Goal: Task Accomplishment & Management: Manage account settings

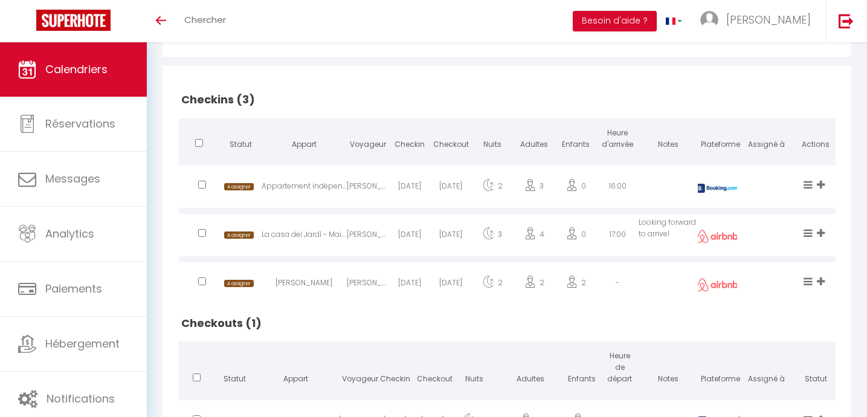
scroll to position [259, 0]
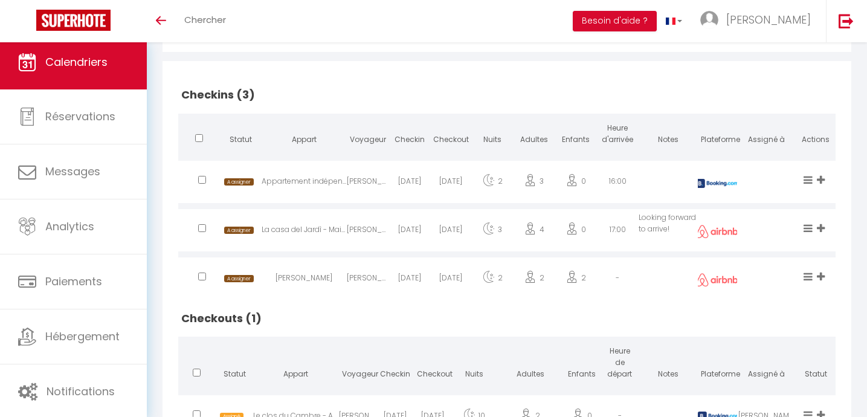
click at [316, 183] on div "Appartement indépendant village de [GEOGRAPHIC_DATA]" at bounding box center [304, 183] width 85 height 39
select select "1"
select select "0"
select select "1"
select select
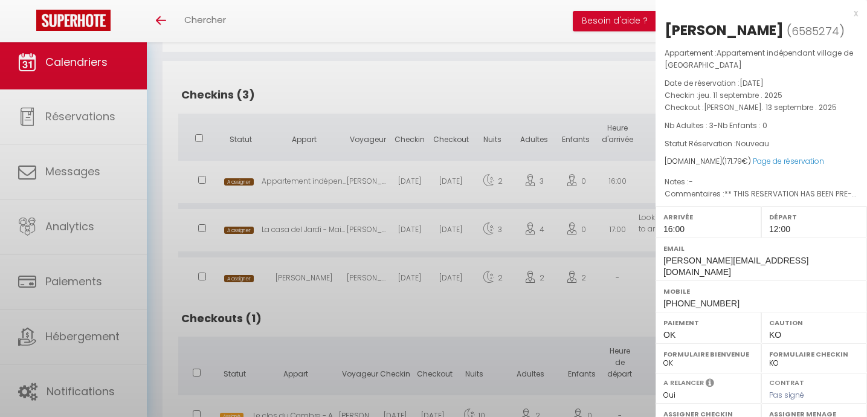
select select "37676"
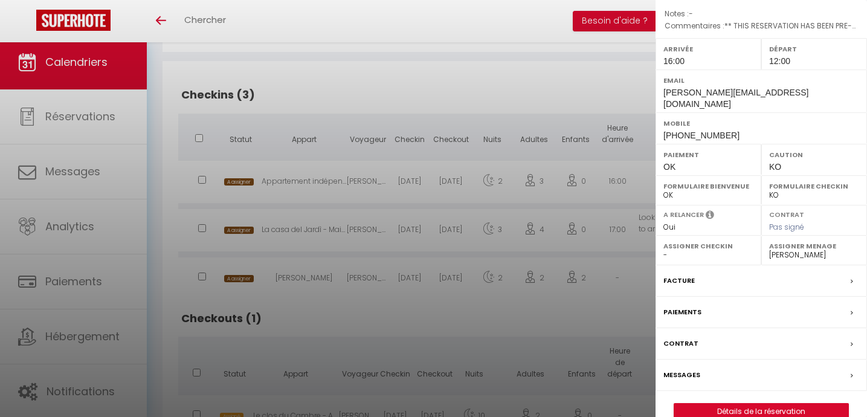
scroll to position [175, 0]
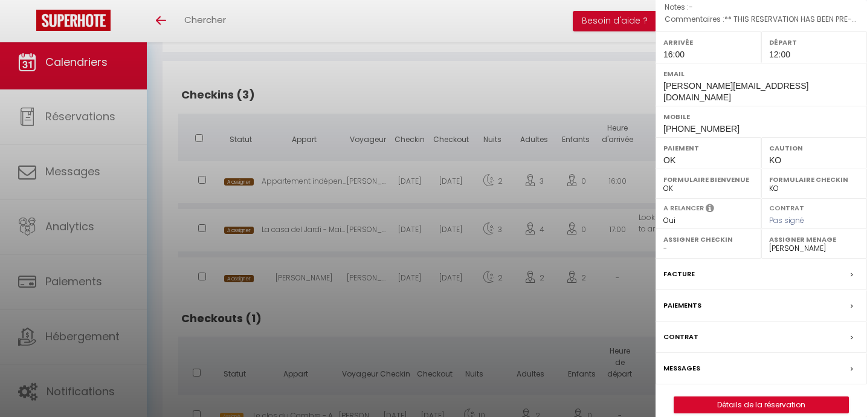
click at [692, 362] on label "Messages" at bounding box center [682, 368] width 37 height 13
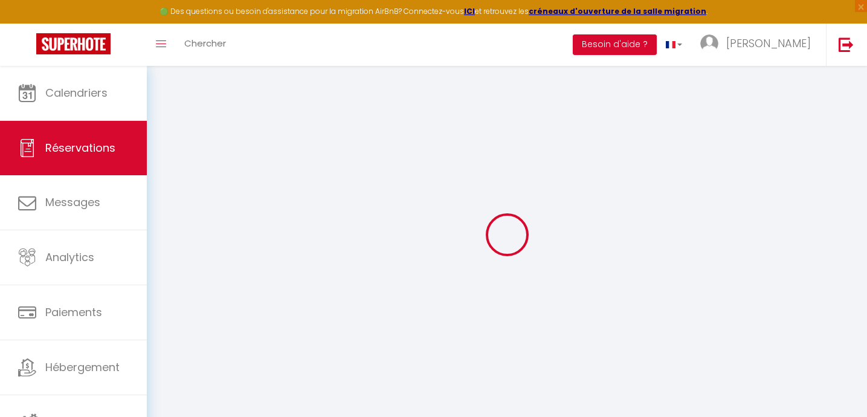
select select
checkbox input "false"
select select
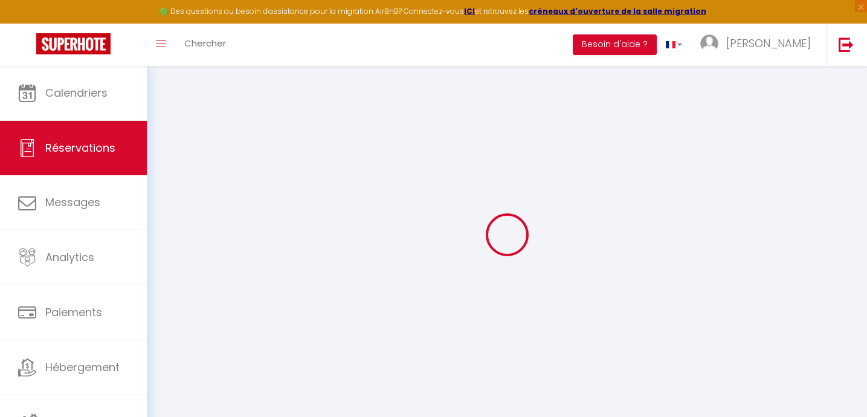
checkbox input "false"
type parapluie\)0 "** THIS RESERVATION HAS BEEN PRE-PAID ** BOOKING NOTE : Payment charge is EUR 2…"
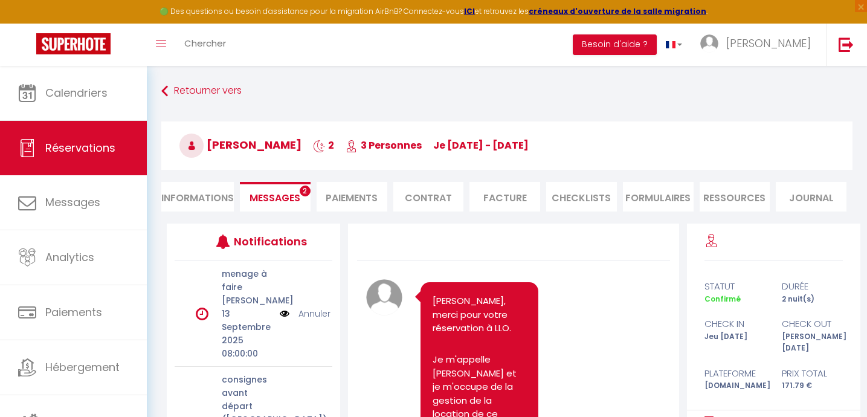
scroll to position [2050, 0]
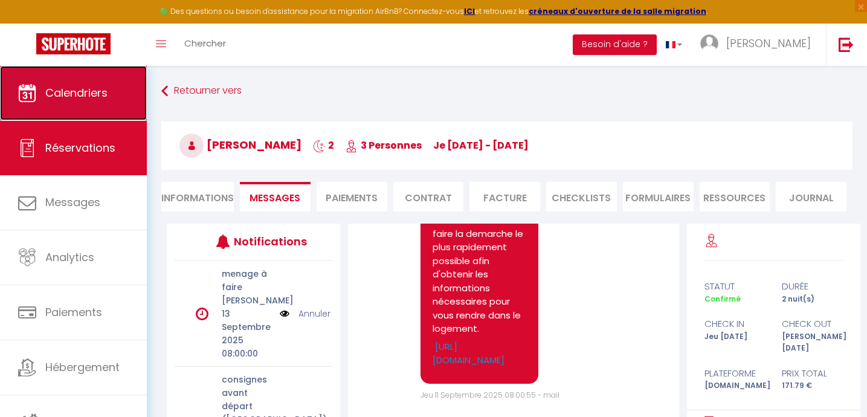
click at [56, 98] on span "Calendriers" at bounding box center [76, 92] width 62 height 15
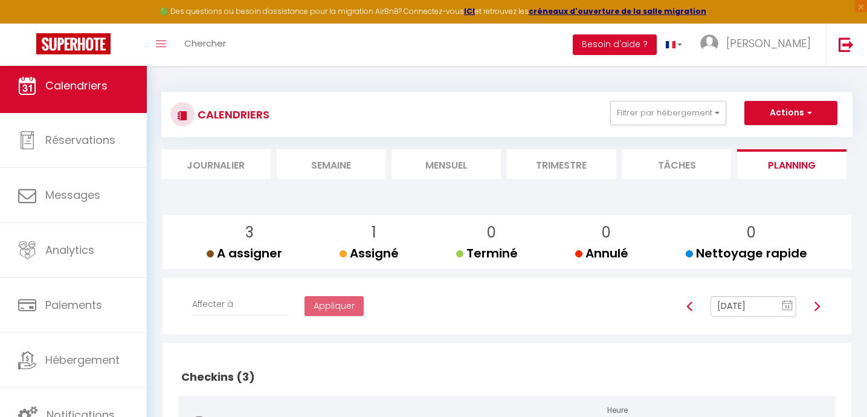
click at [818, 305] on img at bounding box center [817, 307] width 10 height 10
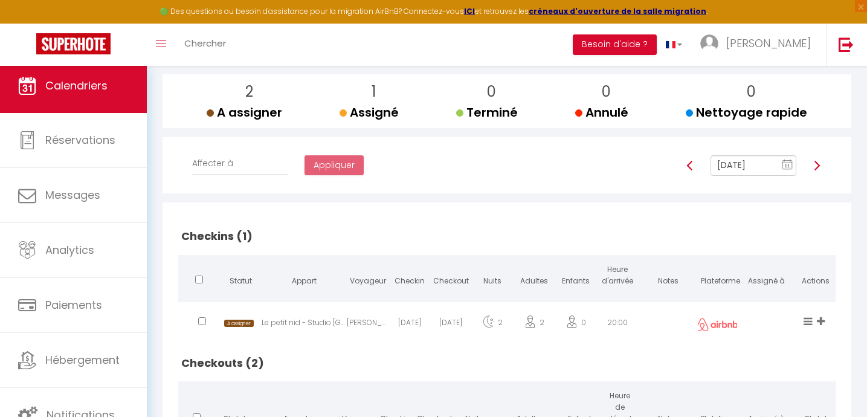
scroll to position [293, 0]
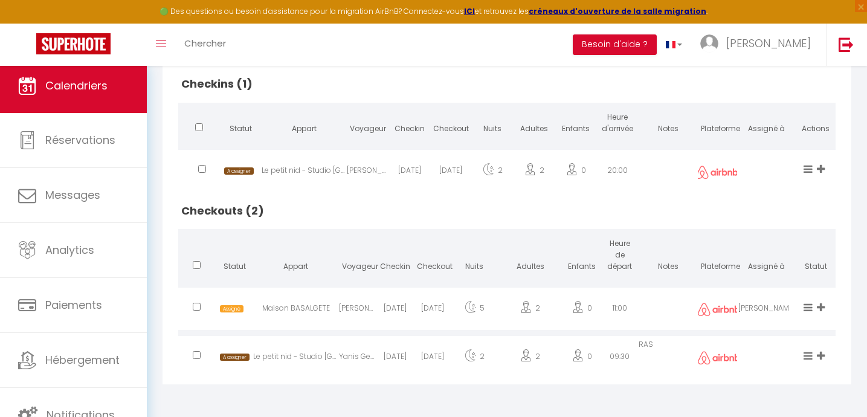
click at [820, 355] on icon at bounding box center [821, 356] width 8 height 10
click at [755, 312] on li "[PERSON_NAME]" at bounding box center [781, 312] width 96 height 23
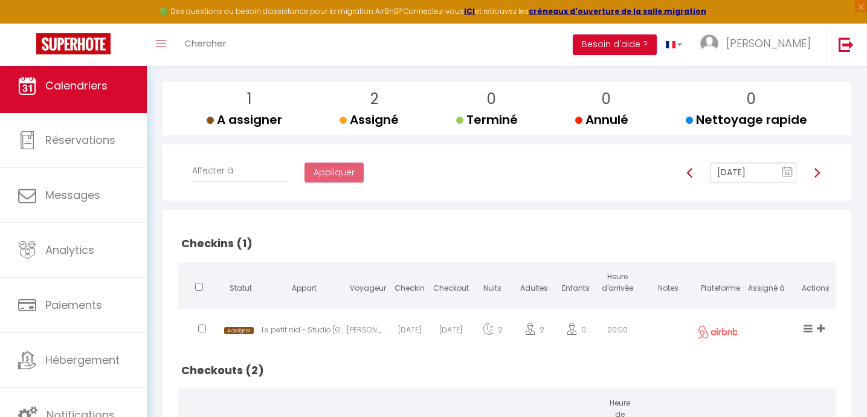
scroll to position [99, 0]
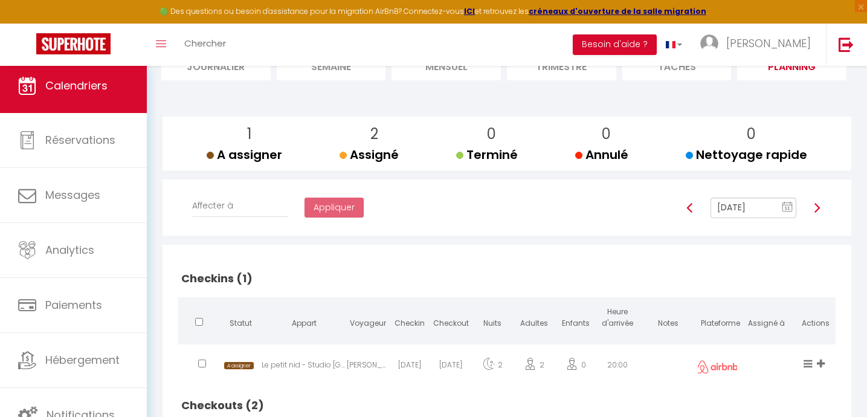
click at [815, 209] on img at bounding box center [817, 208] width 10 height 10
type input "[DATE]"
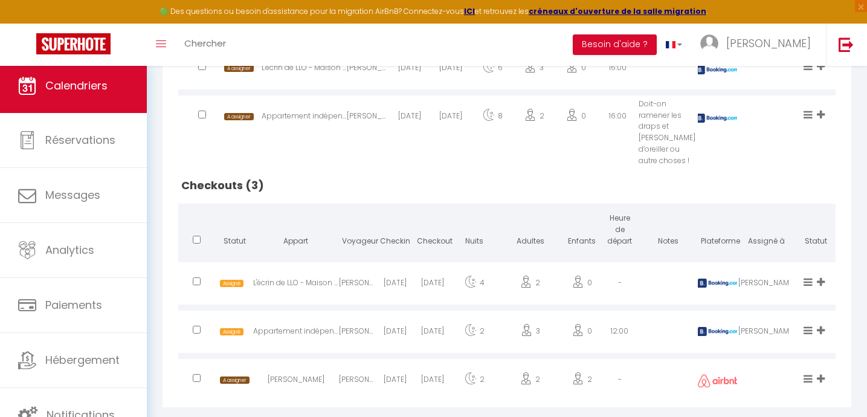
scroll to position [407, 0]
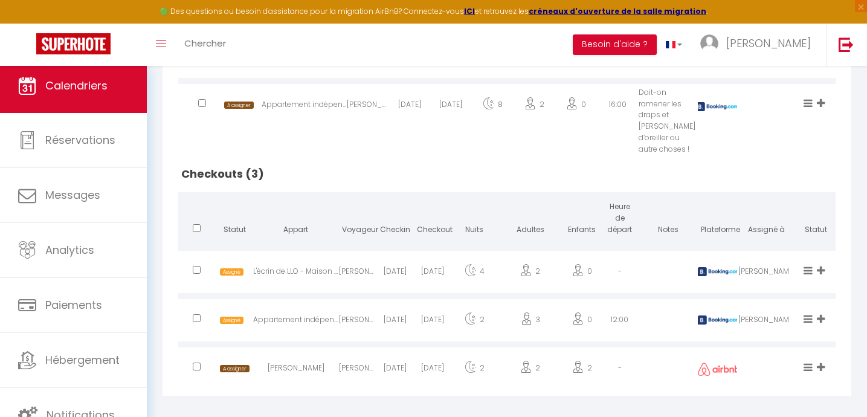
click at [372, 359] on div "[PERSON_NAME]" at bounding box center [357, 370] width 37 height 39
select select "0"
select select "1"
select select
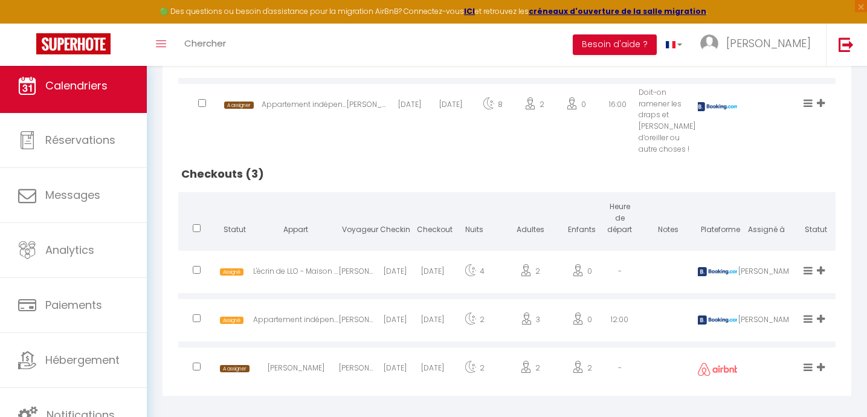
select select
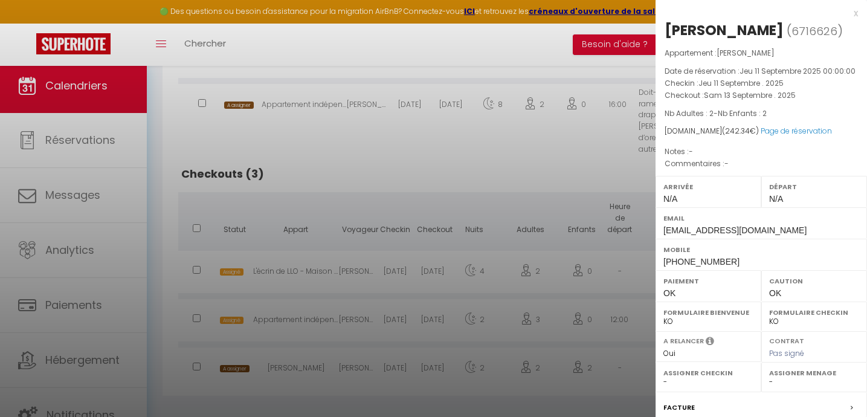
click at [372, 360] on div at bounding box center [433, 208] width 867 height 417
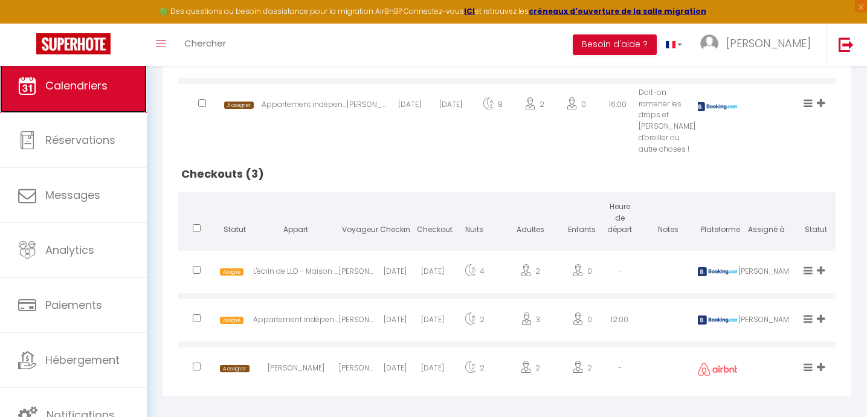
click at [73, 89] on span "Calendriers" at bounding box center [76, 85] width 62 height 15
click at [822, 362] on icon at bounding box center [821, 367] width 8 height 10
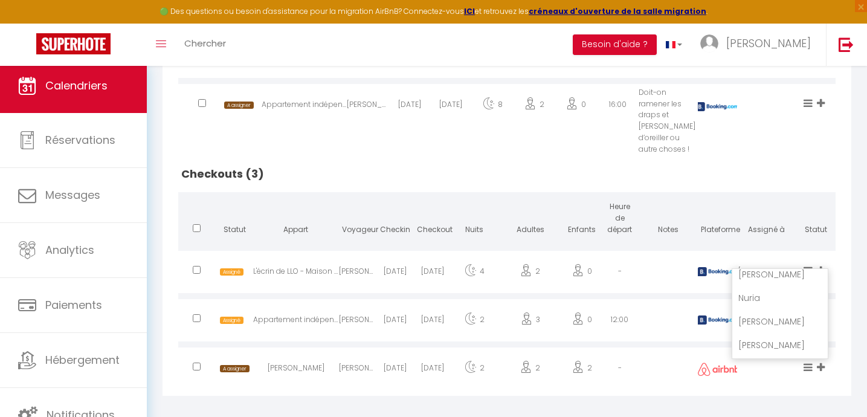
scroll to position [102, 0]
click at [758, 309] on li "[PERSON_NAME]" at bounding box center [781, 320] width 96 height 23
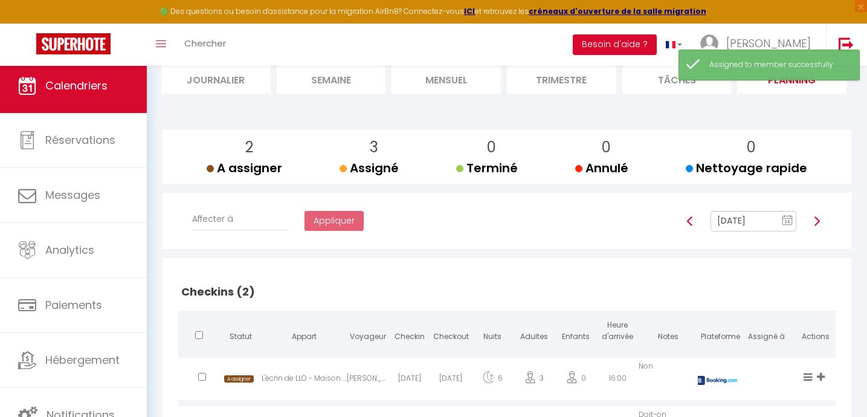
scroll to position [0, 0]
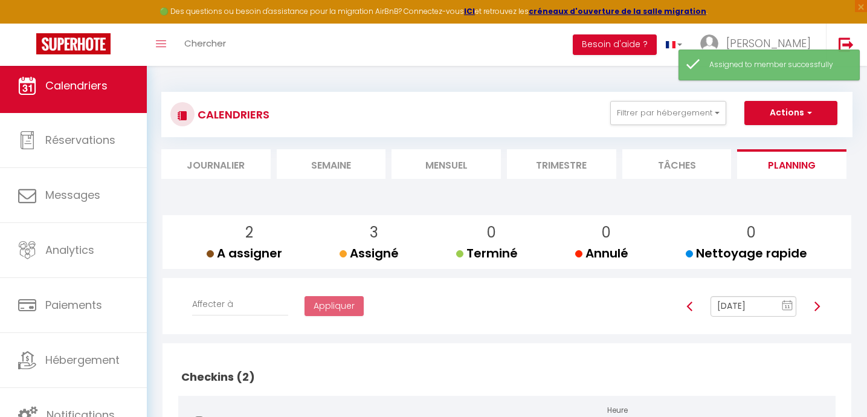
click at [817, 305] on img at bounding box center [817, 307] width 10 height 10
type input "[DATE]"
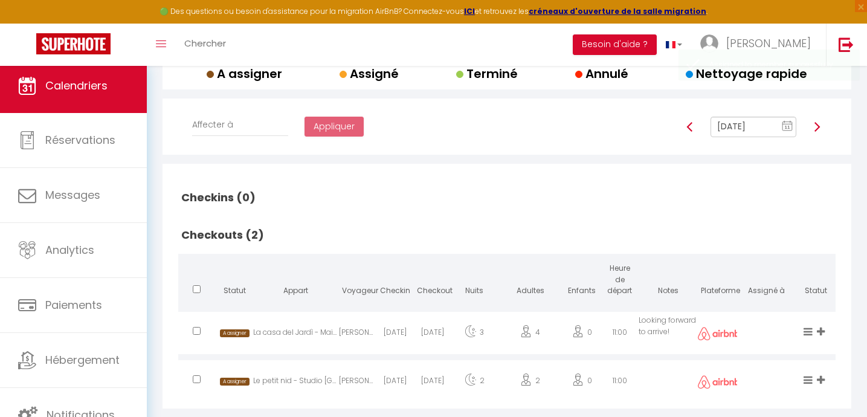
scroll to position [204, 0]
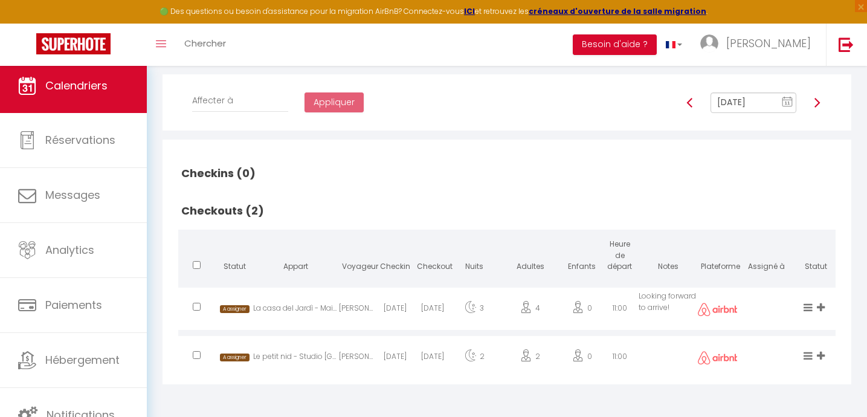
click at [822, 308] on icon at bounding box center [821, 307] width 8 height 10
click at [754, 292] on li "Ines" at bounding box center [781, 291] width 96 height 23
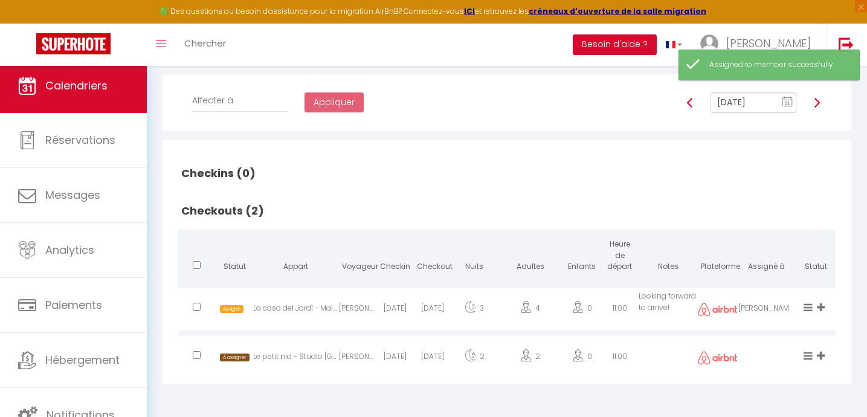
click at [415, 313] on div "[DATE]" at bounding box center [432, 310] width 37 height 39
select select "37503"
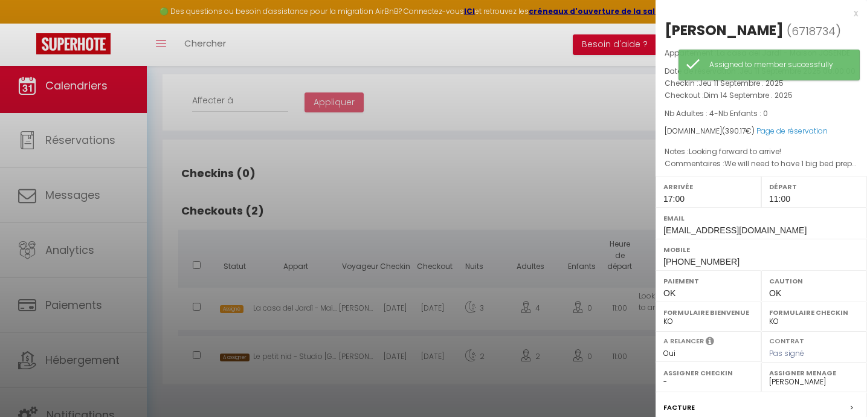
click at [415, 313] on div at bounding box center [433, 208] width 867 height 417
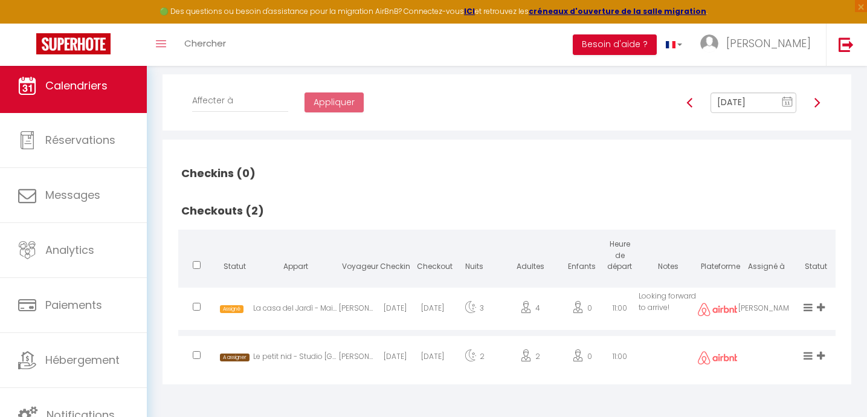
click at [820, 352] on icon at bounding box center [821, 356] width 8 height 10
click at [747, 294] on li "[PERSON_NAME]" at bounding box center [781, 293] width 96 height 23
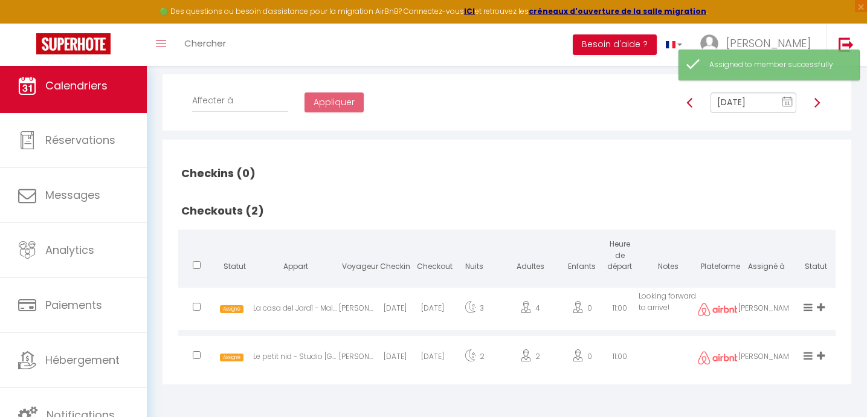
click at [816, 108] on img at bounding box center [817, 103] width 10 height 10
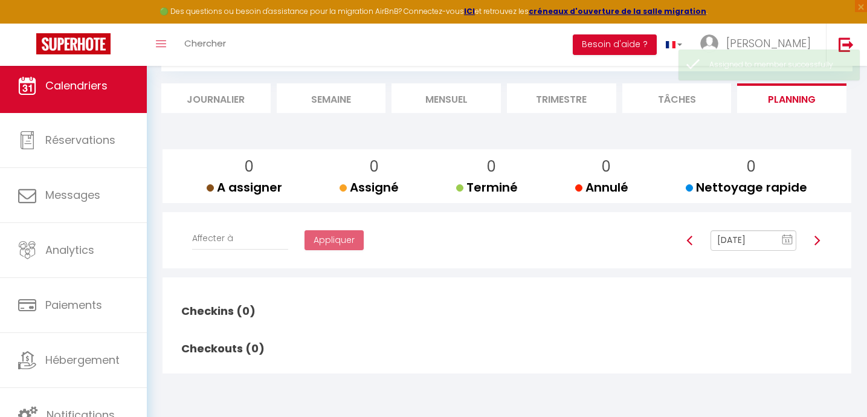
scroll to position [66, 0]
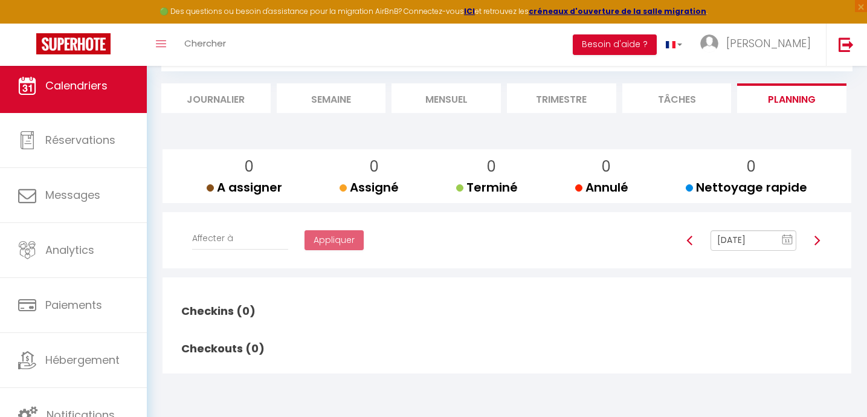
click at [817, 240] on img at bounding box center [817, 241] width 10 height 10
type input "[DATE]"
click at [432, 100] on li "Mensuel" at bounding box center [446, 98] width 109 height 30
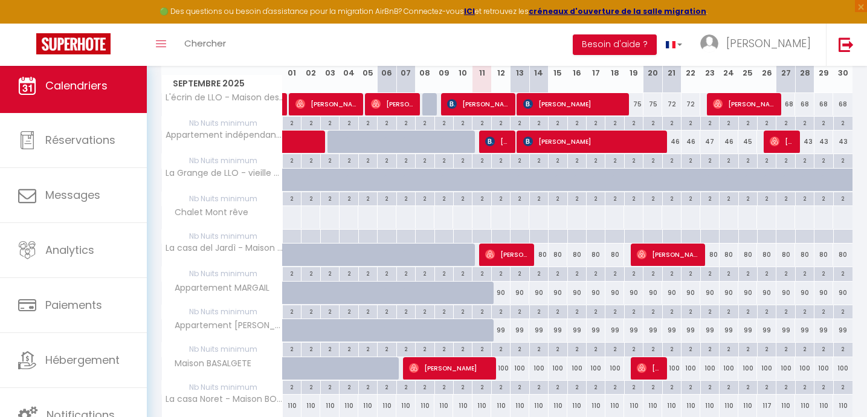
scroll to position [181, 0]
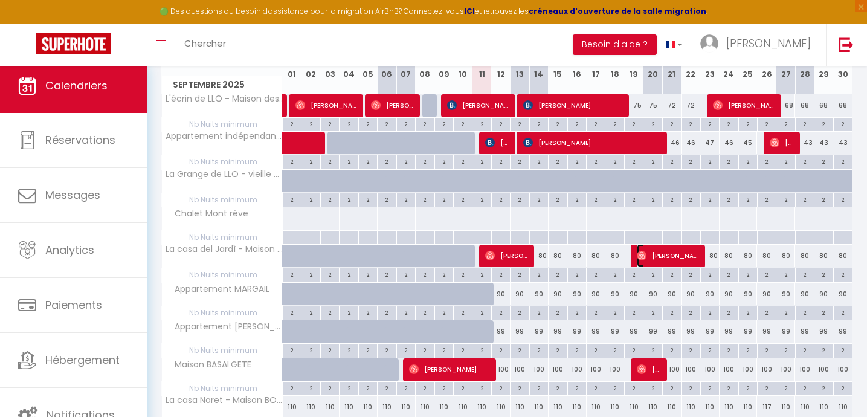
click at [660, 254] on span "[PERSON_NAME]" at bounding box center [668, 255] width 62 height 23
select select "OK"
select select "1"
select select "0"
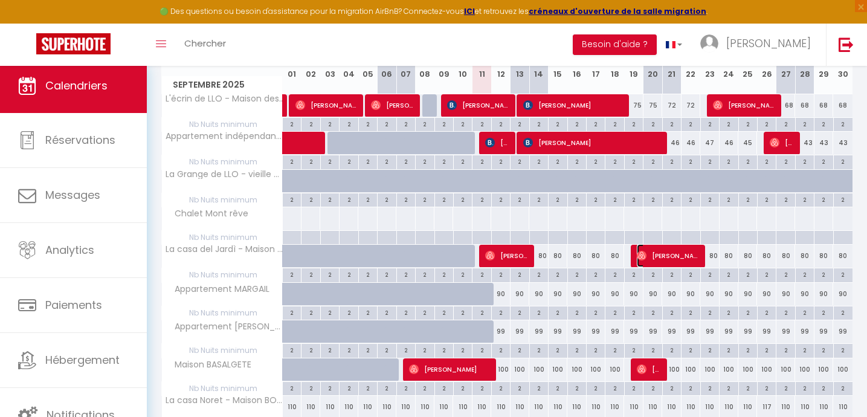
select select "1"
select select
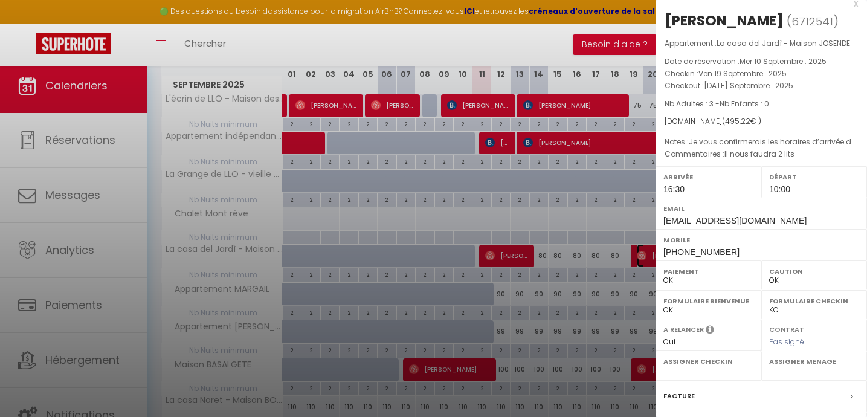
scroll to position [0, 0]
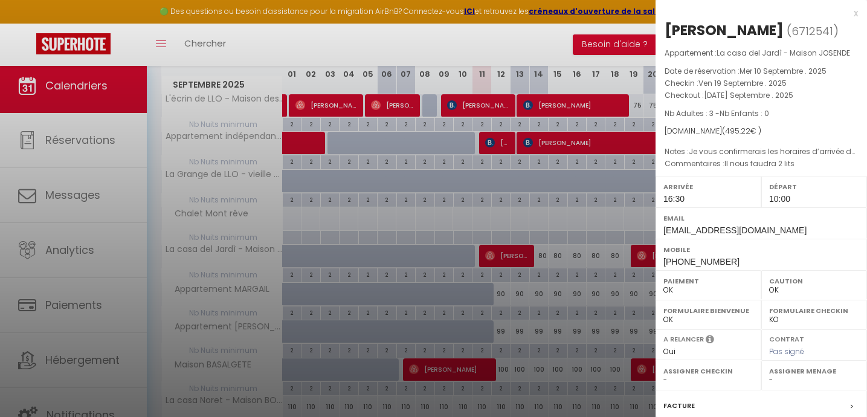
click at [571, 212] on div at bounding box center [433, 208] width 867 height 417
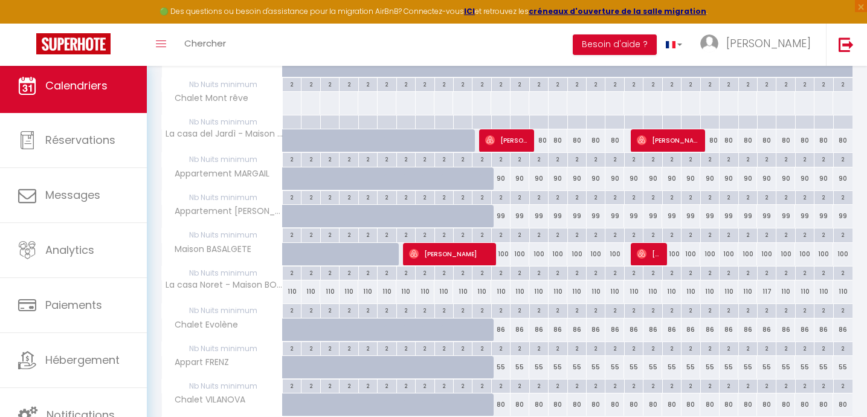
scroll to position [302, 0]
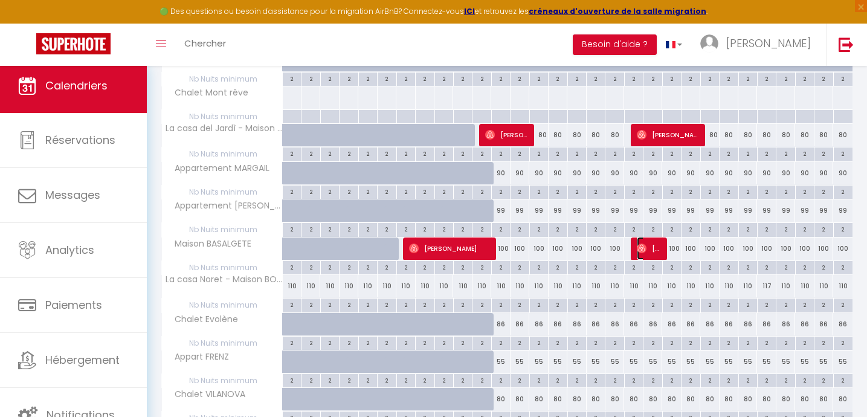
click at [650, 254] on span "[PERSON_NAME]" at bounding box center [649, 248] width 25 height 23
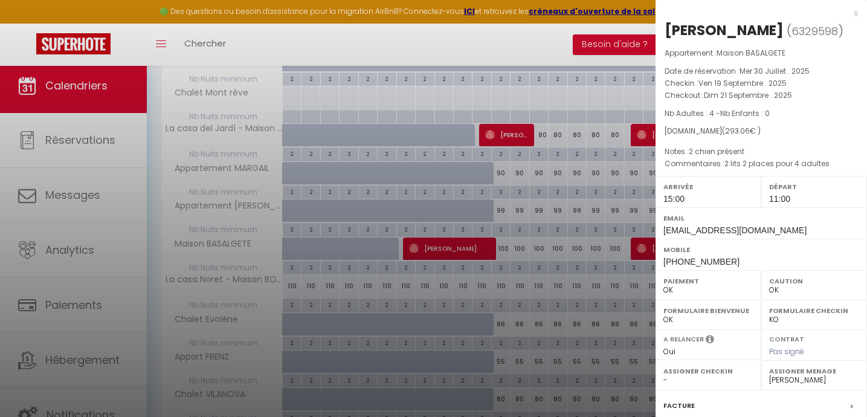
click at [559, 288] on div at bounding box center [433, 208] width 867 height 417
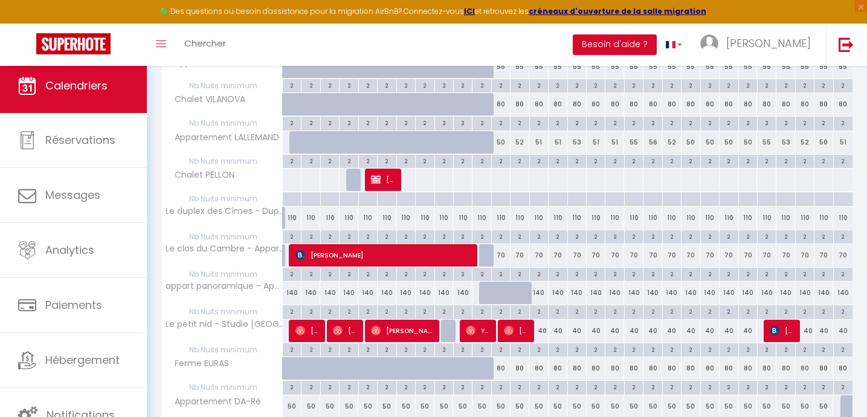
scroll to position [600, 0]
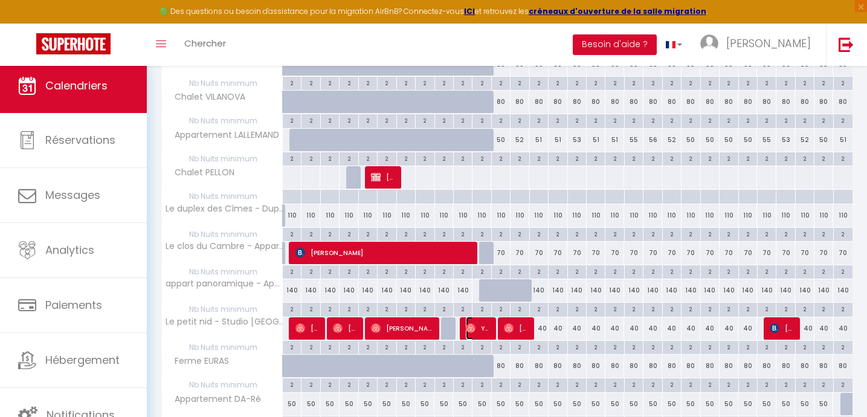
click at [488, 332] on span "Yanis Genais" at bounding box center [478, 328] width 25 height 23
select select "37996"
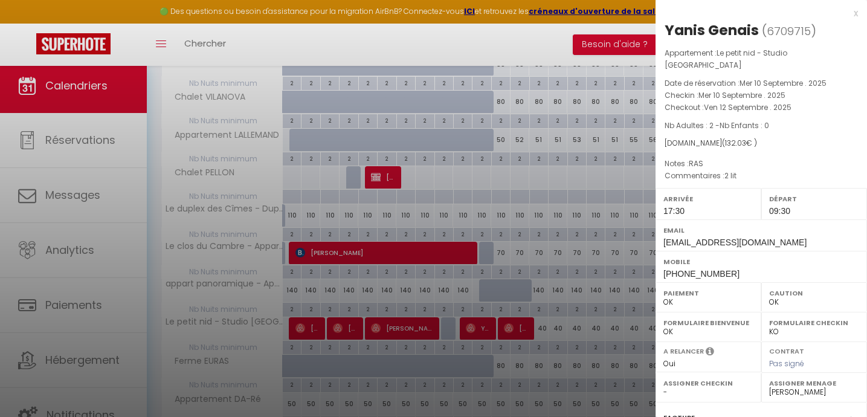
click at [488, 332] on div at bounding box center [433, 208] width 867 height 417
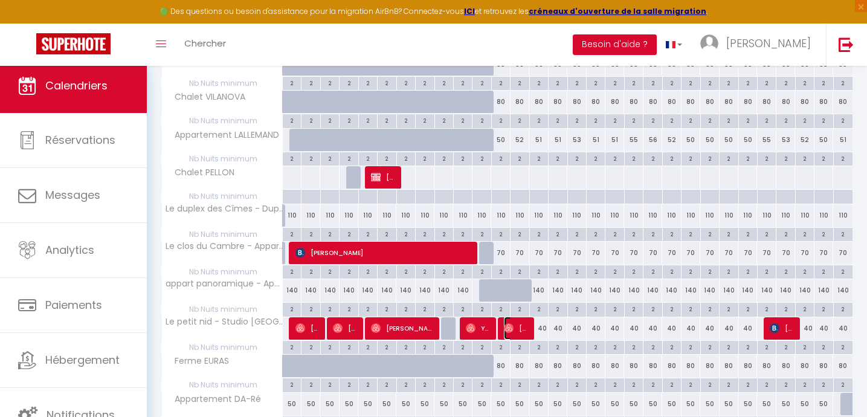
click at [511, 329] on img at bounding box center [509, 328] width 10 height 10
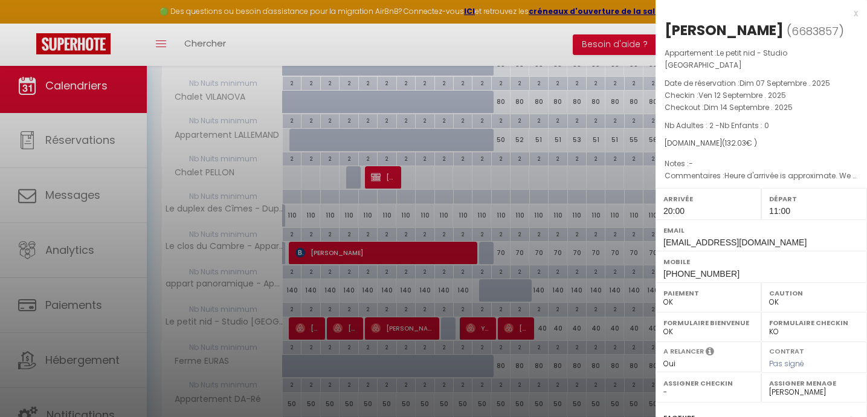
click at [511, 329] on div at bounding box center [433, 208] width 867 height 417
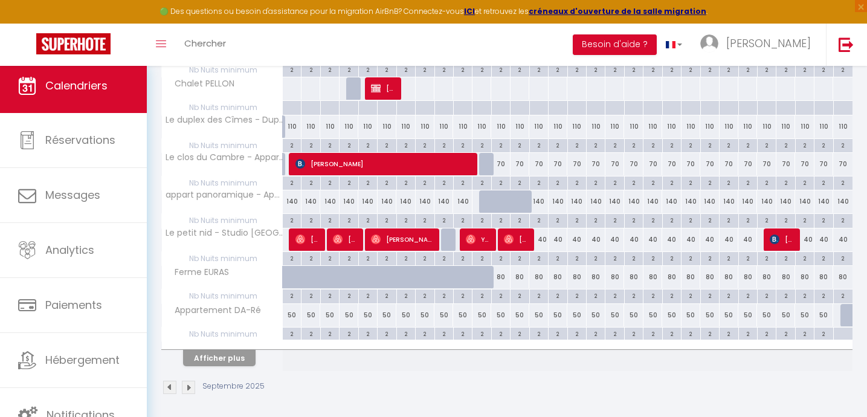
scroll to position [693, 0]
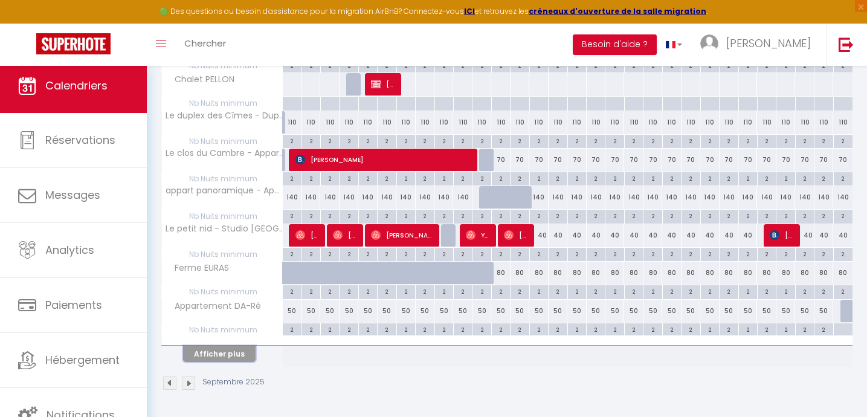
click at [223, 355] on button "Afficher plus" at bounding box center [219, 354] width 73 height 16
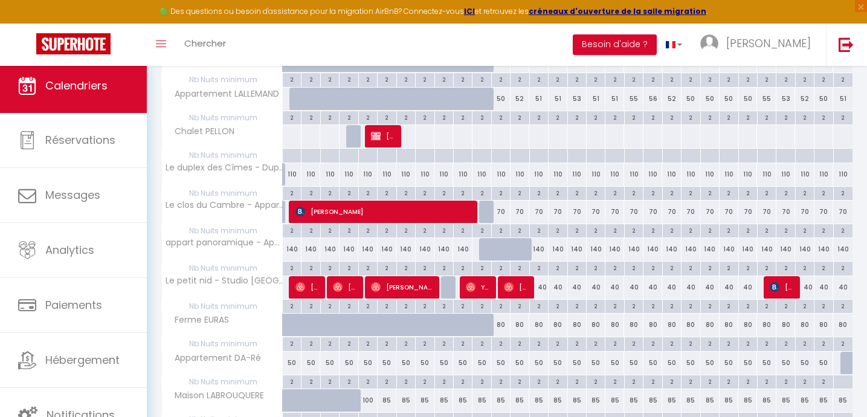
scroll to position [638, 0]
